Goal: Navigation & Orientation: Understand site structure

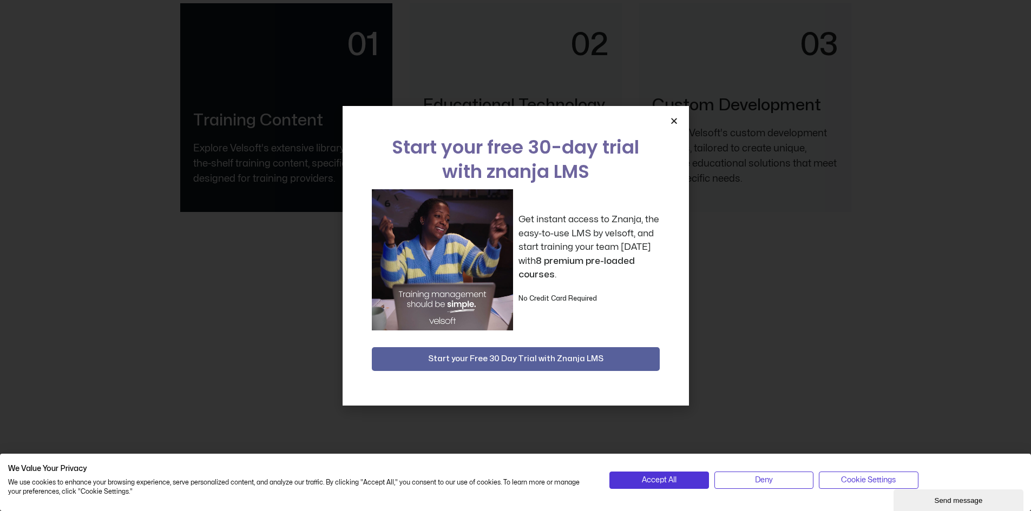
click at [674, 120] on icon "Close" at bounding box center [674, 121] width 8 height 8
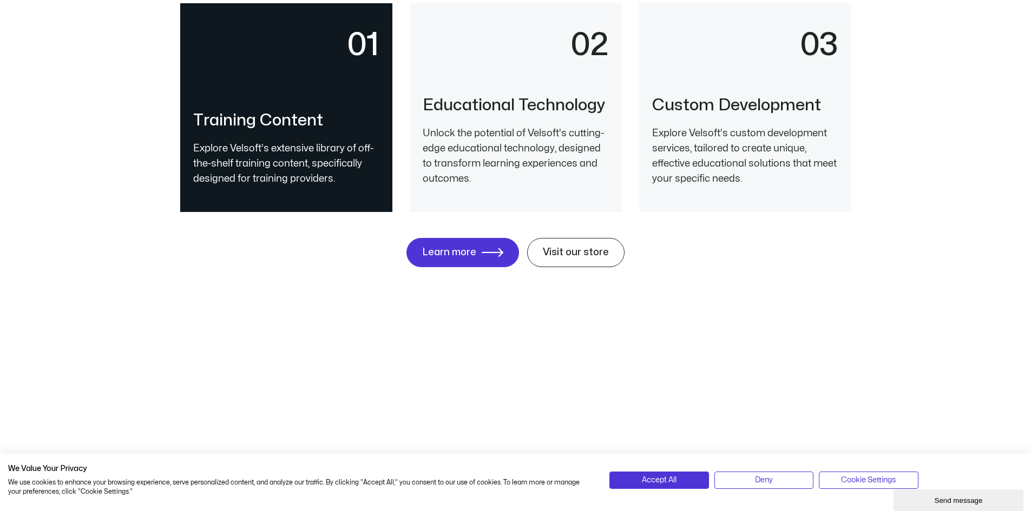
click at [667, 121] on div "Custom Development Explore Velsoft's custom development services, tailored to c…" at bounding box center [745, 141] width 186 height 91
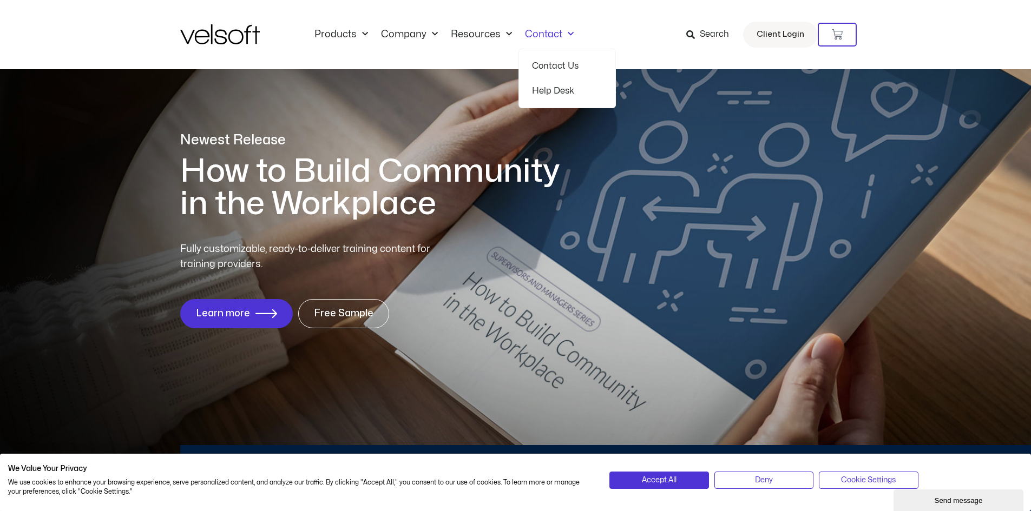
click at [550, 64] on link "Contact Us" at bounding box center [567, 66] width 70 height 25
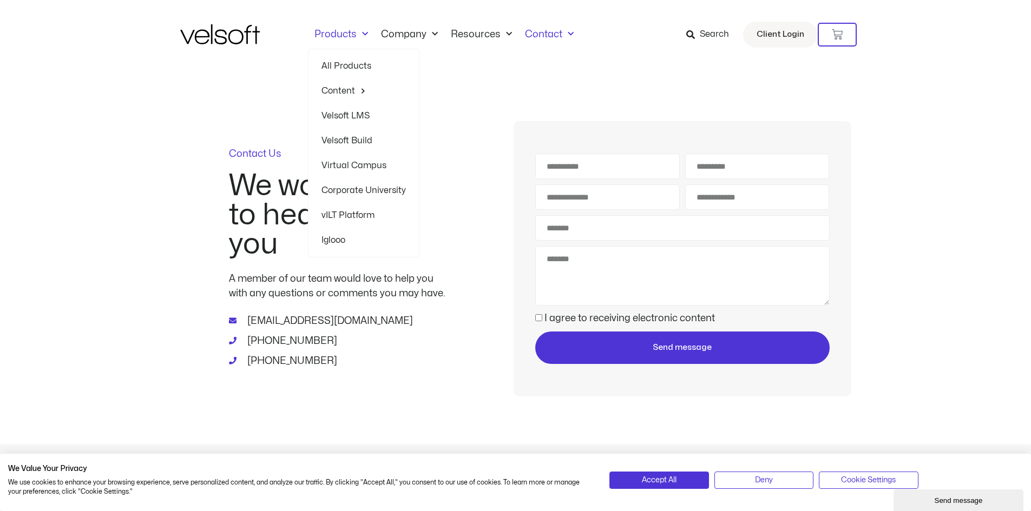
click at [347, 73] on link "All Products" at bounding box center [363, 66] width 84 height 25
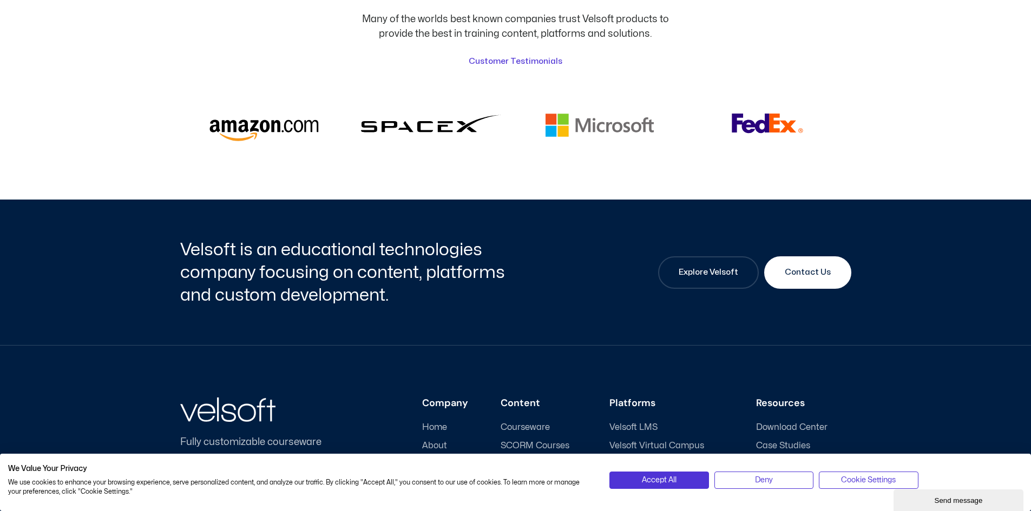
scroll to position [2824, 0]
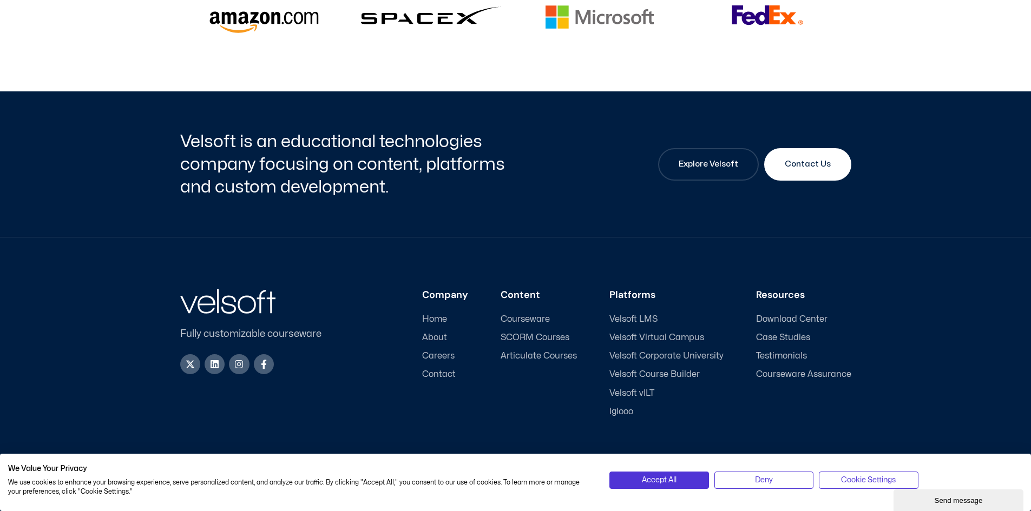
click at [439, 333] on span "About" at bounding box center [434, 338] width 25 height 10
